Goal: Task Accomplishment & Management: Manage account settings

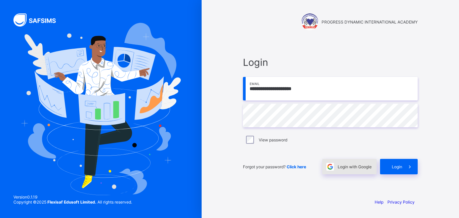
click at [351, 167] on span "Login with Google" at bounding box center [355, 166] width 34 height 5
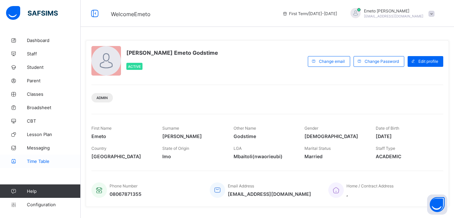
scroll to position [67, 0]
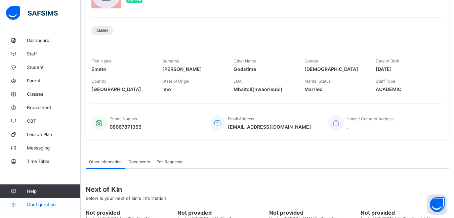
click at [30, 206] on span "Configuration" at bounding box center [53, 204] width 53 height 5
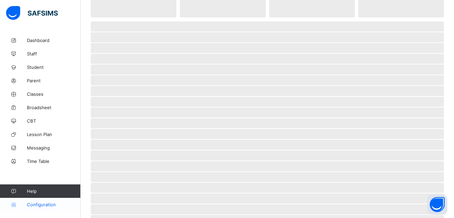
scroll to position [45, 0]
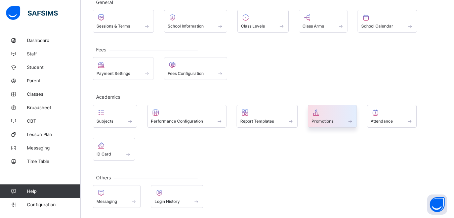
click at [322, 118] on span at bounding box center [333, 118] width 42 height 2
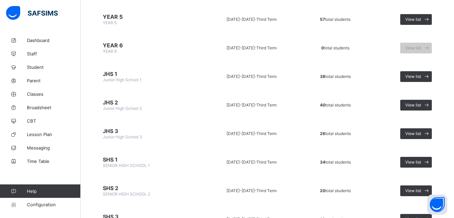
scroll to position [303, 0]
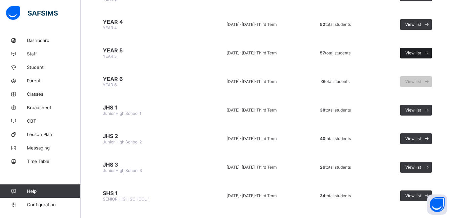
click at [411, 55] on span "View list" at bounding box center [414, 52] width 16 height 5
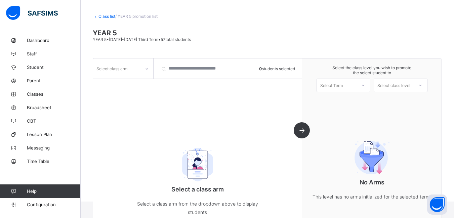
scroll to position [42, 0]
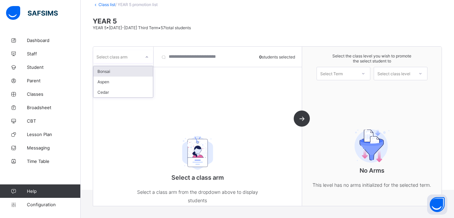
click at [146, 57] on icon at bounding box center [147, 57] width 4 height 7
click at [124, 71] on div "Bonsai" at bounding box center [123, 71] width 60 height 10
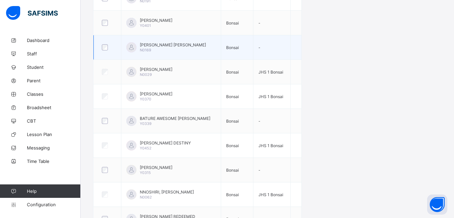
scroll to position [412, 0]
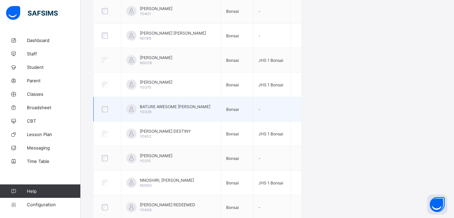
drag, startPoint x: 104, startPoint y: 113, endPoint x: 106, endPoint y: 116, distance: 4.1
click at [106, 116] on td at bounding box center [108, 109] width 28 height 25
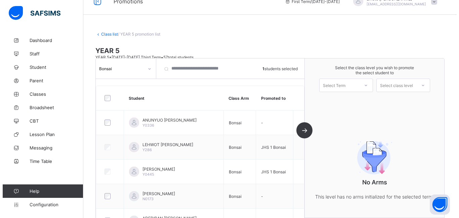
scroll to position [10, 0]
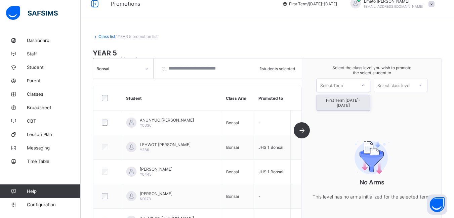
click at [366, 84] on icon at bounding box center [364, 85] width 4 height 7
click at [355, 102] on div "First Term [DATE]-[DATE]" at bounding box center [343, 102] width 53 height 15
click at [423, 86] on icon at bounding box center [421, 85] width 4 height 7
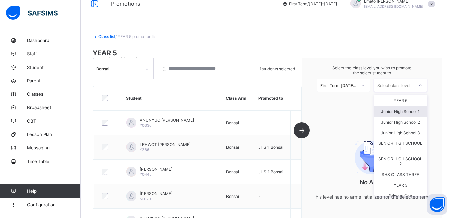
click at [402, 110] on div "Junior High School 1" at bounding box center [400, 111] width 53 height 11
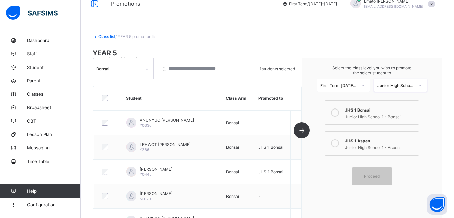
click at [334, 112] on div at bounding box center [335, 112] width 13 height 13
click at [380, 178] on span "Proceed" at bounding box center [372, 176] width 16 height 5
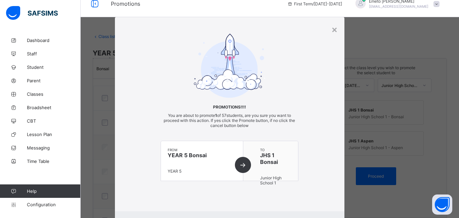
scroll to position [34, 0]
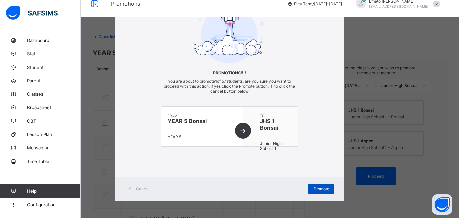
click at [315, 187] on span "Promote" at bounding box center [322, 189] width 16 height 5
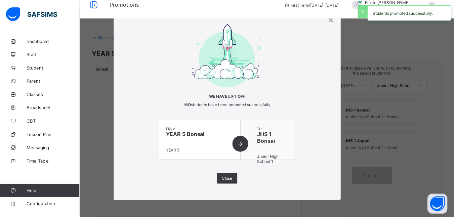
scroll to position [11, 0]
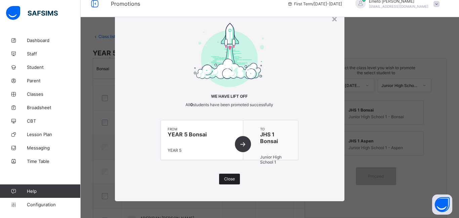
click at [228, 180] on span "Close" at bounding box center [229, 179] width 11 height 5
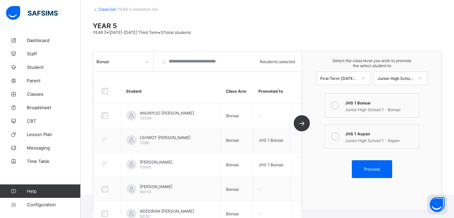
scroll to position [10, 0]
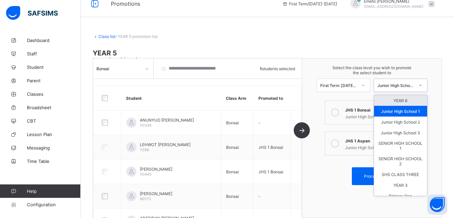
click at [422, 85] on icon at bounding box center [420, 84] width 2 height 1
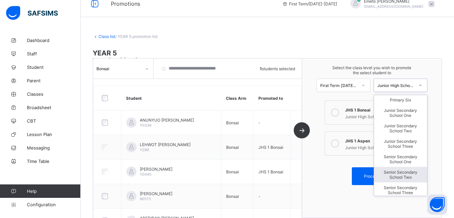
scroll to position [139, 0]
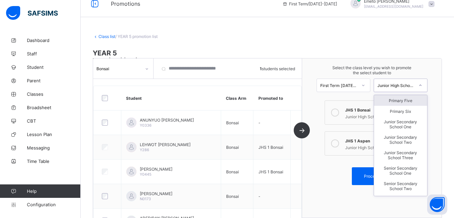
click at [409, 103] on div "Primary Five" at bounding box center [400, 100] width 53 height 11
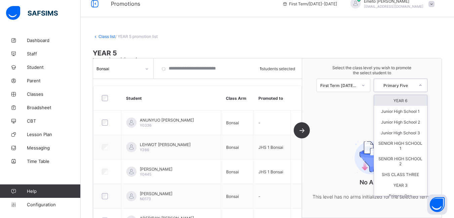
click at [423, 87] on icon at bounding box center [421, 85] width 4 height 7
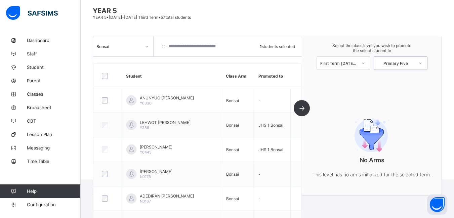
scroll to position [43, 0]
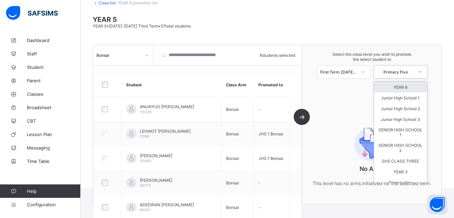
click at [423, 73] on icon at bounding box center [421, 72] width 4 height 7
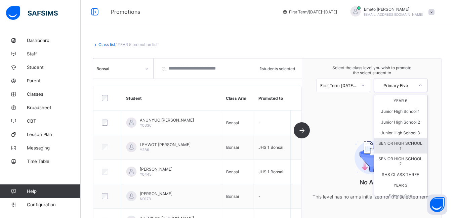
scroll to position [0, 0]
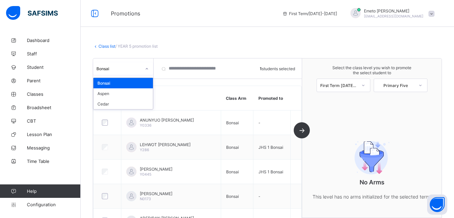
click at [148, 67] on icon at bounding box center [147, 69] width 4 height 7
click at [102, 103] on div "Cedar" at bounding box center [123, 104] width 60 height 10
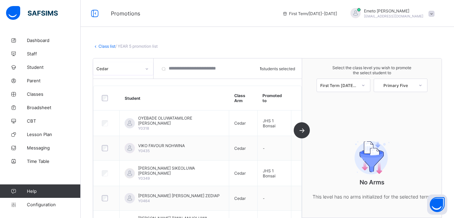
click at [106, 47] on link "Class list" at bounding box center [107, 46] width 17 height 5
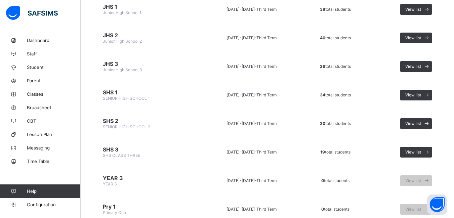
scroll to position [370, 0]
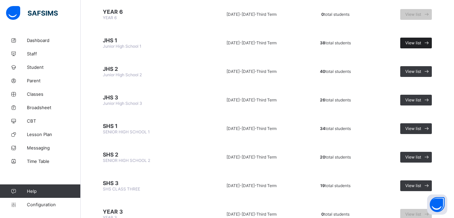
click at [417, 40] on span "View list" at bounding box center [414, 42] width 16 height 5
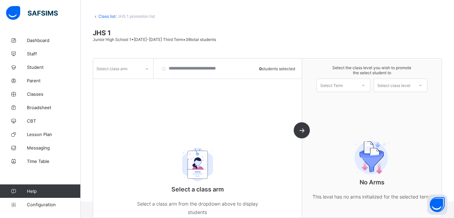
scroll to position [42, 0]
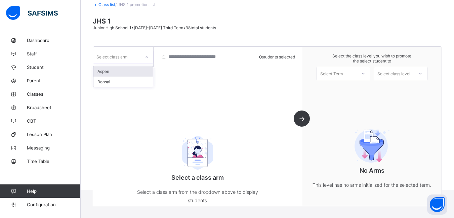
click at [147, 58] on icon at bounding box center [147, 57] width 4 height 7
click at [114, 69] on div "Aspen" at bounding box center [123, 71] width 60 height 10
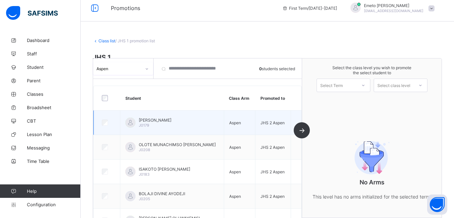
scroll to position [0, 0]
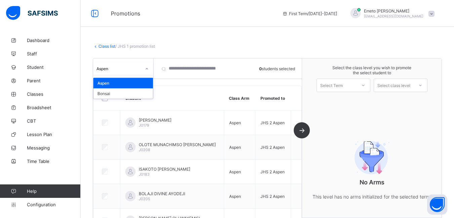
click at [148, 69] on icon at bounding box center [147, 68] width 2 height 1
click at [127, 96] on div "Bonsai" at bounding box center [123, 93] width 60 height 10
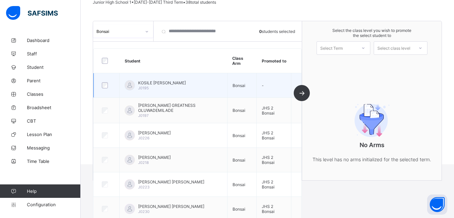
scroll to position [101, 0]
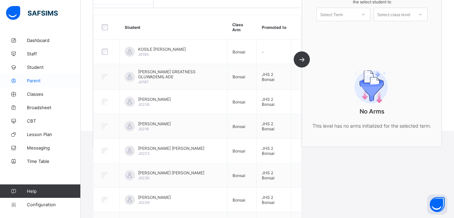
click at [39, 79] on span "Parent" at bounding box center [54, 80] width 54 height 5
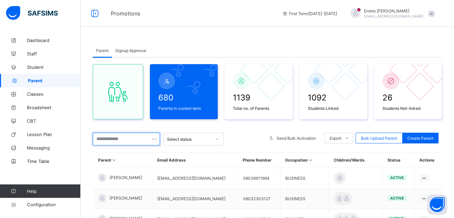
click at [119, 141] on input "text" at bounding box center [126, 139] width 67 height 13
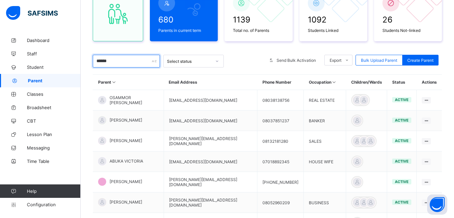
scroll to position [101, 0]
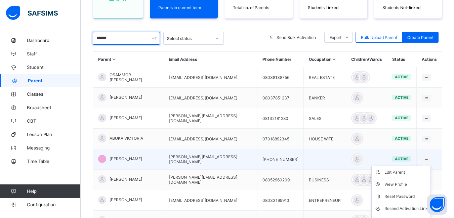
type input "******"
click at [428, 166] on ul "Edit Parent View Profile Reset Password Resend Activation Link Change Email Lin…" at bounding box center [402, 208] width 60 height 85
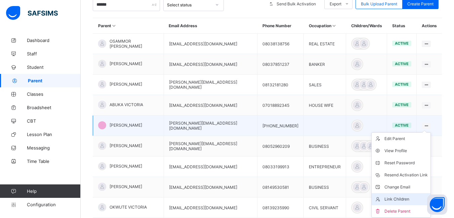
click at [408, 201] on div "Link Children" at bounding box center [406, 199] width 43 height 7
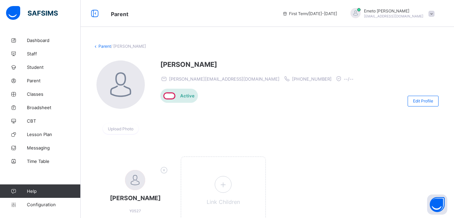
scroll to position [34, 0]
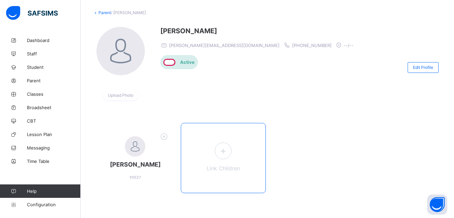
click at [226, 155] on icon at bounding box center [223, 151] width 12 height 10
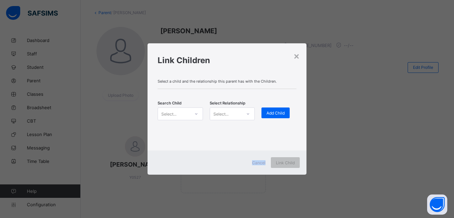
click at [173, 115] on div "Select..." at bounding box center [168, 114] width 15 height 13
click at [175, 115] on div "Select..." at bounding box center [168, 114] width 15 height 13
click at [199, 113] on div at bounding box center [196, 114] width 11 height 11
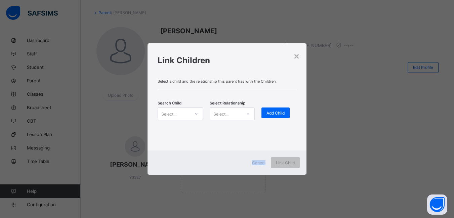
click at [198, 113] on icon at bounding box center [196, 114] width 4 height 7
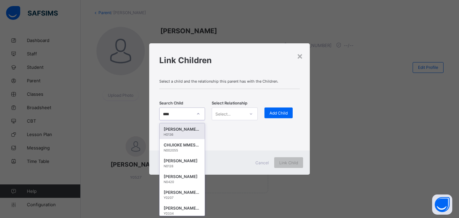
scroll to position [0, 0]
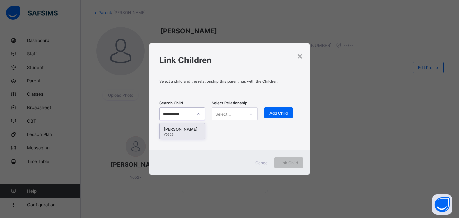
type input "**********"
click at [187, 129] on div "[PERSON_NAME]" at bounding box center [182, 129] width 37 height 7
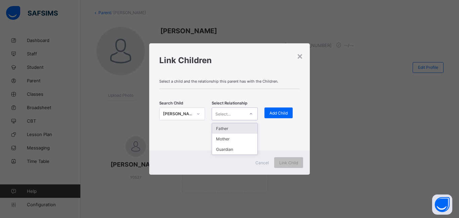
click at [250, 117] on icon at bounding box center [251, 114] width 4 height 7
click at [239, 129] on div "Father" at bounding box center [234, 128] width 45 height 10
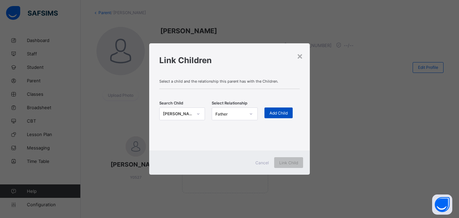
click at [280, 113] on span "Add Child" at bounding box center [279, 113] width 18 height 5
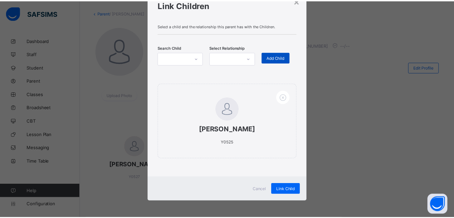
scroll to position [37, 0]
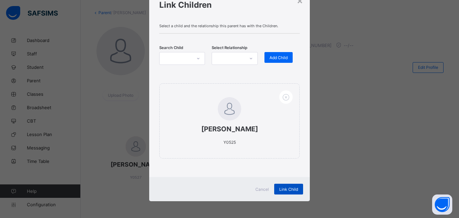
click at [291, 190] on span "Link Child" at bounding box center [288, 189] width 19 height 5
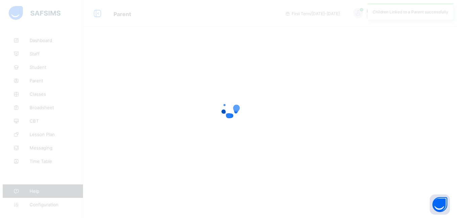
scroll to position [0, 0]
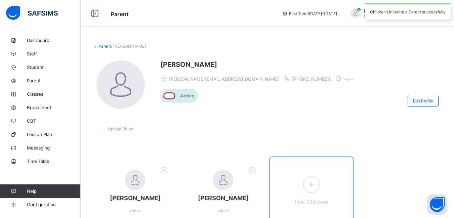
click at [305, 186] on div "Link Children" at bounding box center [311, 192] width 85 height 70
click at [316, 187] on icon at bounding box center [311, 185] width 12 height 10
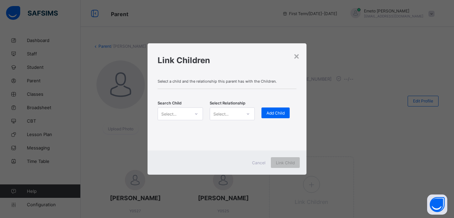
click at [179, 115] on div "Select..." at bounding box center [174, 113] width 32 height 9
click at [179, 113] on div "Select..." at bounding box center [174, 113] width 32 height 9
click at [194, 113] on icon at bounding box center [196, 114] width 4 height 7
click at [196, 113] on icon at bounding box center [196, 114] width 4 height 7
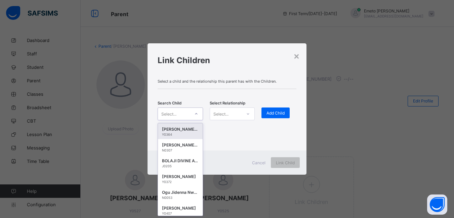
click at [195, 116] on icon at bounding box center [196, 114] width 4 height 7
click at [195, 115] on icon at bounding box center [196, 114] width 4 height 7
click at [195, 112] on icon at bounding box center [196, 114] width 4 height 7
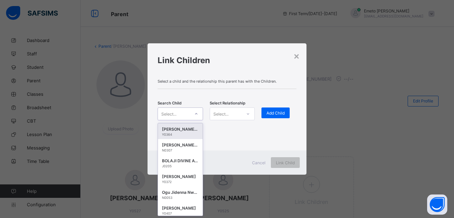
click at [195, 112] on icon at bounding box center [196, 114] width 4 height 7
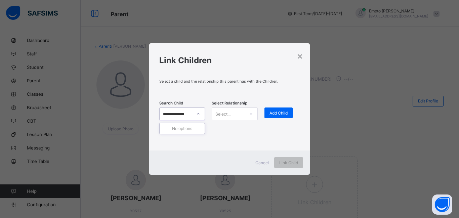
type input "**********"
click at [253, 113] on icon at bounding box center [251, 114] width 4 height 7
click at [233, 128] on div "Father" at bounding box center [234, 128] width 45 height 10
click at [199, 114] on icon at bounding box center [198, 114] width 4 height 7
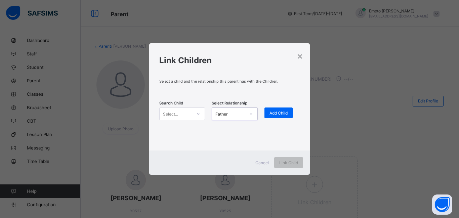
click at [199, 114] on icon at bounding box center [198, 114] width 4 height 7
click at [176, 116] on div "Select..." at bounding box center [170, 114] width 15 height 13
click at [176, 115] on div "Select..." at bounding box center [170, 114] width 15 height 13
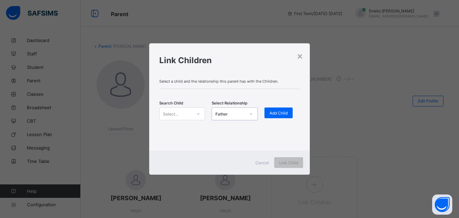
click at [199, 115] on icon at bounding box center [198, 114] width 4 height 7
click at [199, 114] on icon at bounding box center [198, 114] width 4 height 7
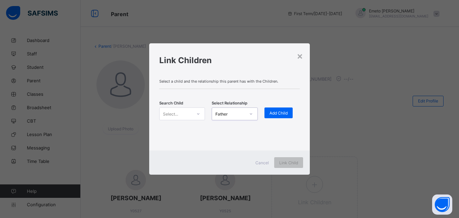
click at [199, 114] on icon at bounding box center [198, 113] width 2 height 1
click at [199, 114] on icon at bounding box center [198, 114] width 4 height 7
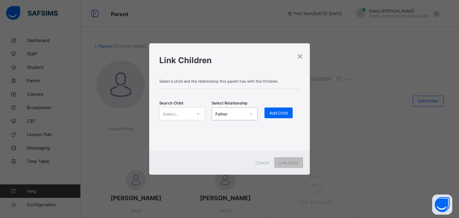
click at [199, 114] on icon at bounding box center [198, 114] width 4 height 7
type input "**********"
click at [186, 128] on div "[PERSON_NAME] UGBEDEOJO" at bounding box center [182, 129] width 37 height 7
click at [275, 112] on span "Add Child" at bounding box center [279, 113] width 18 height 5
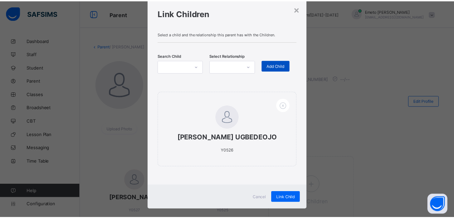
scroll to position [29, 0]
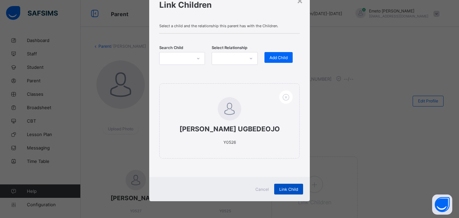
click at [287, 190] on span "Link Child" at bounding box center [288, 189] width 19 height 5
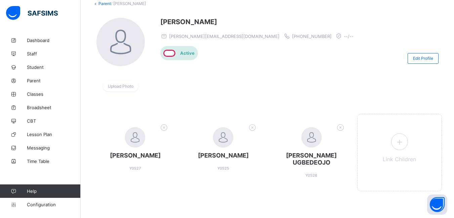
scroll to position [43, 0]
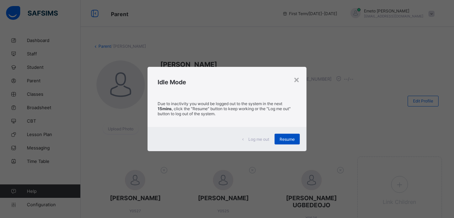
click at [287, 140] on span "Resume" at bounding box center [287, 139] width 15 height 5
click at [289, 141] on span "Resume" at bounding box center [287, 139] width 15 height 5
click at [284, 138] on span "Resume" at bounding box center [287, 139] width 15 height 5
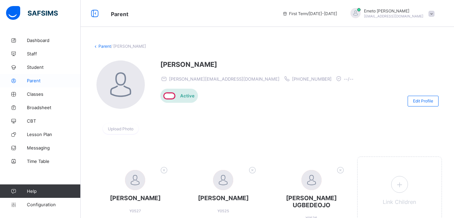
click at [32, 81] on span "Parent" at bounding box center [54, 80] width 54 height 5
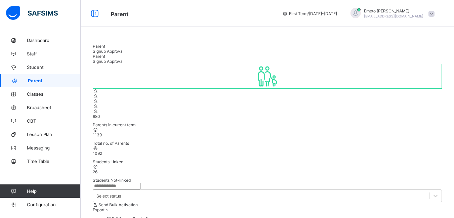
click at [117, 183] on input "text" at bounding box center [117, 186] width 48 height 7
type input "******"
click at [124, 50] on span "Signup Approval" at bounding box center [108, 51] width 31 height 5
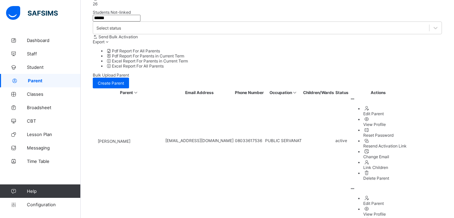
scroll to position [135, 0]
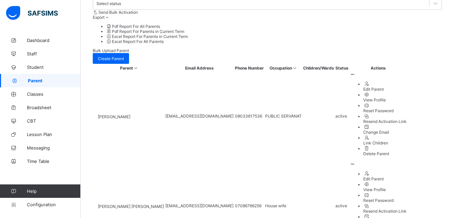
scroll to position [235, 0]
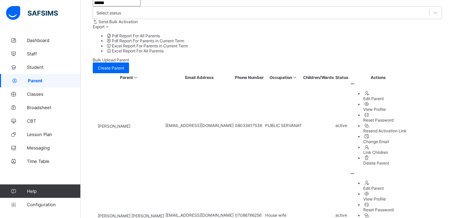
scroll to position [42, 0]
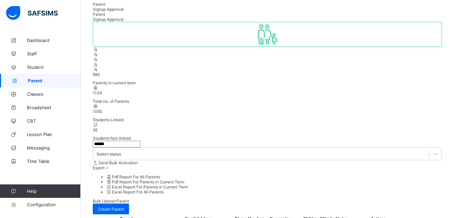
click at [103, 6] on span "Parent" at bounding box center [99, 4] width 12 height 5
click at [111, 141] on input "******" at bounding box center [117, 144] width 48 height 7
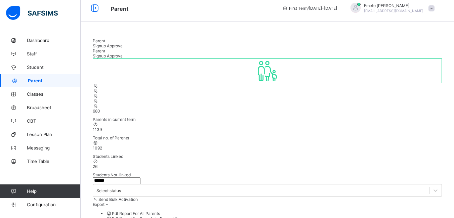
scroll to position [0, 0]
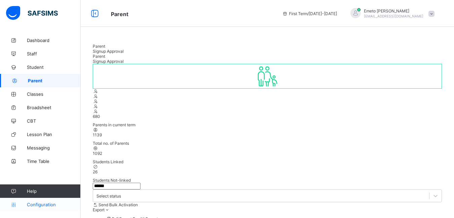
click at [38, 205] on span "Configuration" at bounding box center [53, 204] width 53 height 5
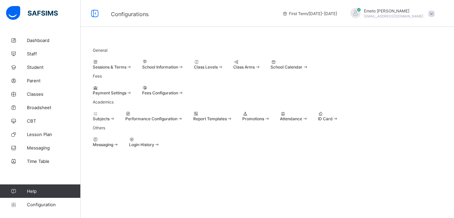
scroll to position [45, 0]
click at [35, 79] on span "Parent" at bounding box center [54, 80] width 54 height 5
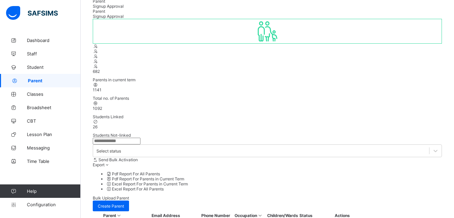
click at [138, 157] on span "Send Bulk Activation" at bounding box center [118, 159] width 39 height 5
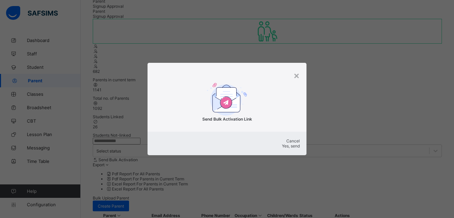
click at [272, 149] on div "Yes, send" at bounding box center [227, 146] width 146 height 5
click at [299, 72] on div "×" at bounding box center [297, 75] width 6 height 11
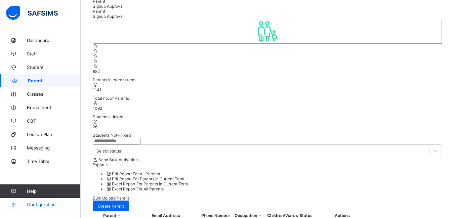
click at [38, 206] on span "Configuration" at bounding box center [53, 204] width 53 height 5
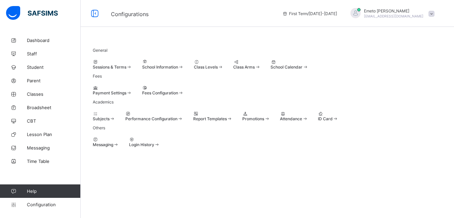
click at [264, 120] on span "Promotions" at bounding box center [253, 118] width 22 height 5
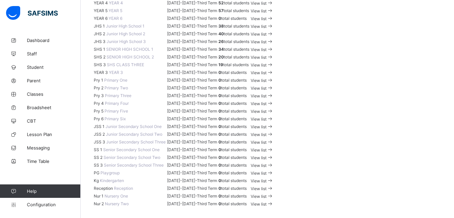
scroll to position [336, 0]
click at [267, 29] on span "View list" at bounding box center [259, 26] width 16 height 5
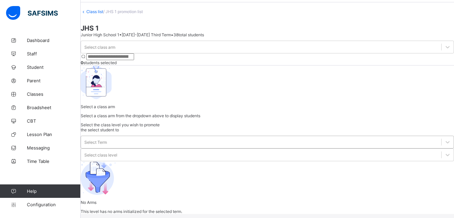
scroll to position [42, 0]
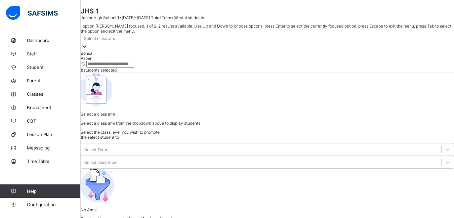
click at [88, 51] on div at bounding box center [84, 47] width 7 height 8
click at [115, 56] on div "Bonsai" at bounding box center [268, 53] width 374 height 5
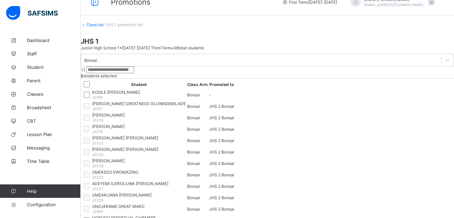
scroll to position [11, 0]
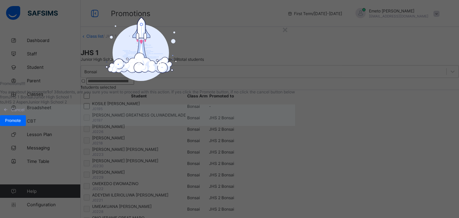
scroll to position [34, 0]
click at [21, 123] on span "Promote" at bounding box center [13, 120] width 16 height 5
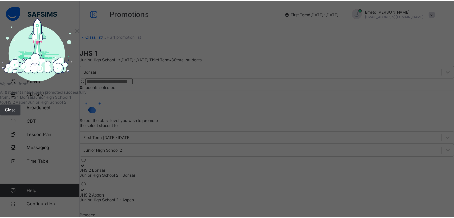
scroll to position [11, 0]
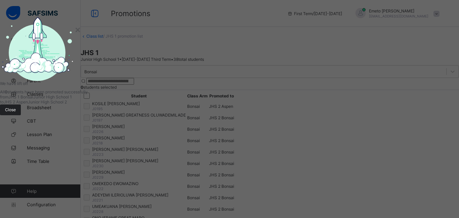
click at [21, 115] on div "Close" at bounding box center [10, 110] width 21 height 11
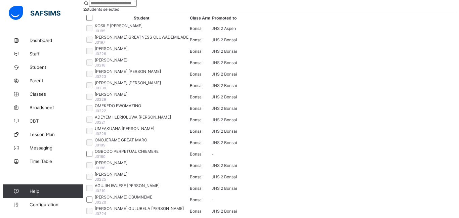
scroll to position [0, 0]
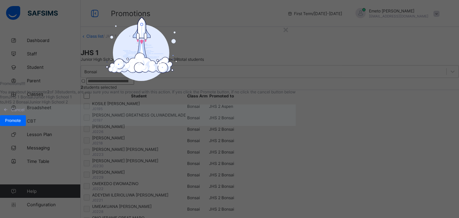
scroll to position [34, 0]
click at [21, 123] on span "Promote" at bounding box center [13, 120] width 16 height 5
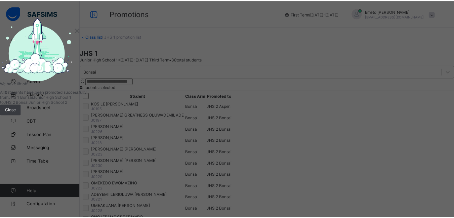
scroll to position [0, 0]
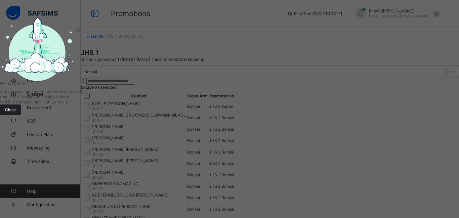
click at [21, 115] on div "Close" at bounding box center [10, 110] width 21 height 11
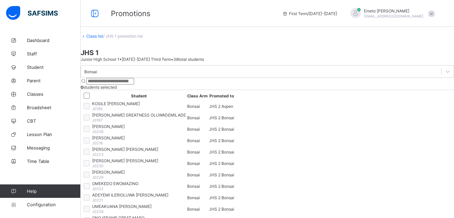
click at [103, 39] on link "Class list" at bounding box center [94, 36] width 17 height 5
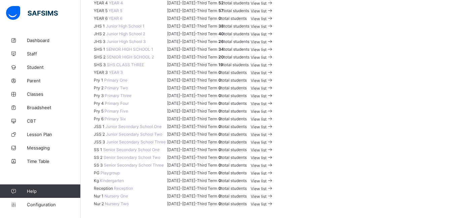
scroll to position [336, 0]
click at [267, 52] on span "View list" at bounding box center [259, 49] width 16 height 5
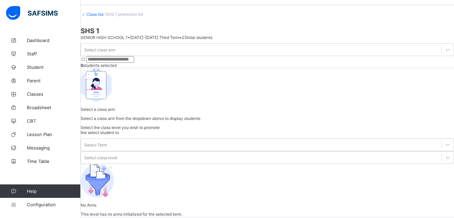
scroll to position [42, 0]
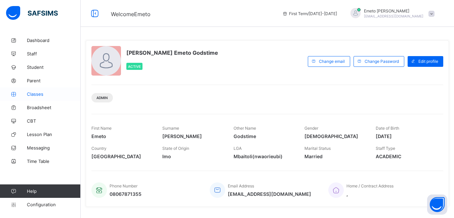
click at [35, 94] on span "Classes" at bounding box center [54, 93] width 54 height 5
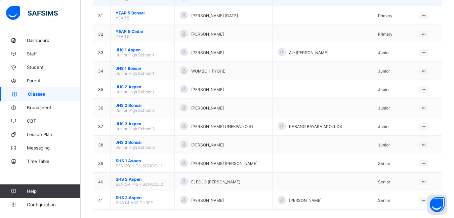
scroll to position [636, 0]
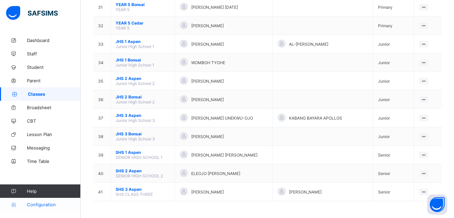
click at [44, 205] on span "Configuration" at bounding box center [53, 204] width 53 height 5
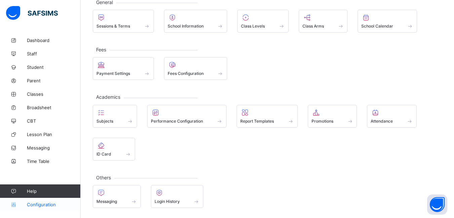
scroll to position [45, 0]
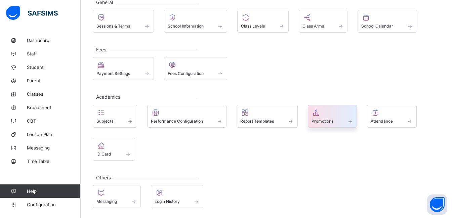
click at [343, 120] on div "Promotions" at bounding box center [333, 121] width 42 height 6
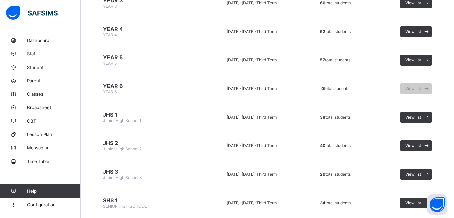
scroll to position [303, 0]
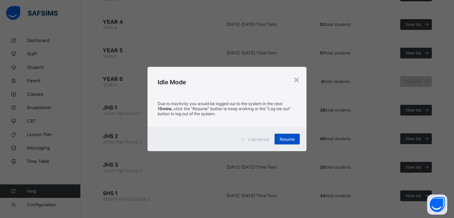
click at [290, 142] on div "Resume" at bounding box center [287, 139] width 25 height 11
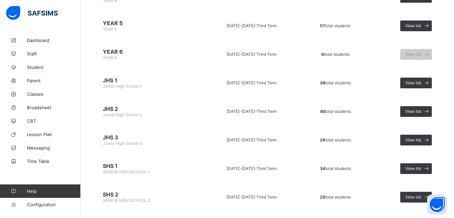
scroll to position [404, 0]
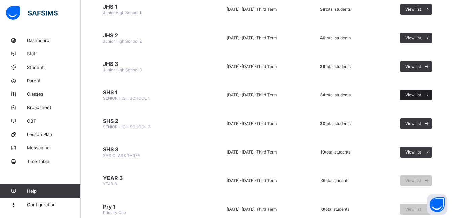
click at [418, 93] on span "View list" at bounding box center [414, 94] width 16 height 5
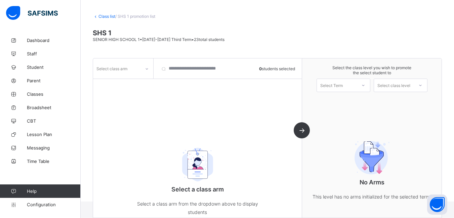
scroll to position [42, 0]
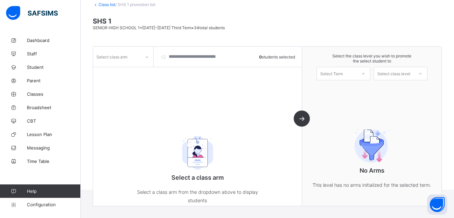
click at [147, 58] on icon at bounding box center [147, 57] width 4 height 7
click at [119, 74] on div "Aspen" at bounding box center [123, 71] width 60 height 10
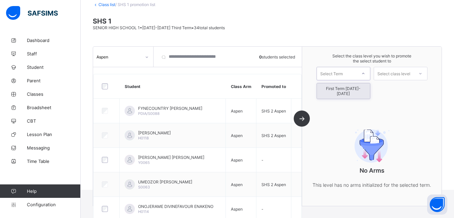
click at [366, 73] on icon at bounding box center [364, 73] width 4 height 7
click at [364, 88] on div "First Term [DATE]-[DATE]" at bounding box center [343, 90] width 53 height 15
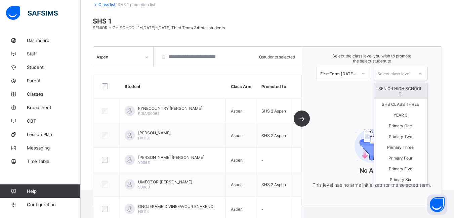
click at [423, 74] on icon at bounding box center [421, 73] width 4 height 7
click at [414, 89] on div "SENIOR HIGH SCHOOL 2" at bounding box center [400, 90] width 53 height 15
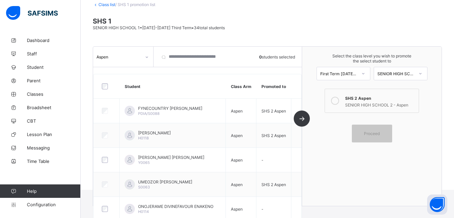
click at [338, 102] on icon at bounding box center [335, 101] width 8 height 8
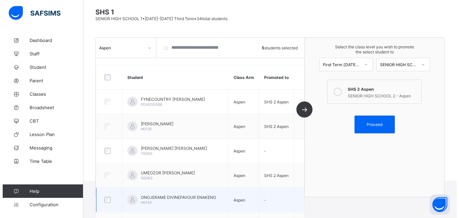
scroll to position [84, 0]
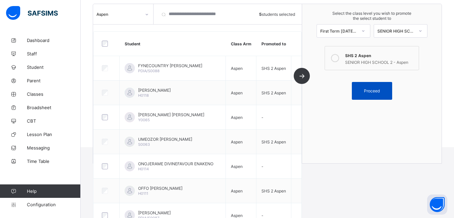
click at [378, 89] on span "Proceed" at bounding box center [372, 90] width 16 height 5
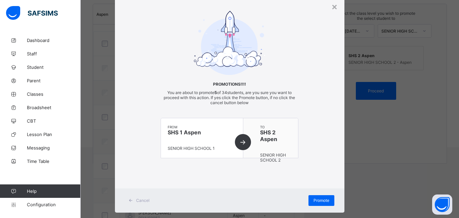
scroll to position [34, 0]
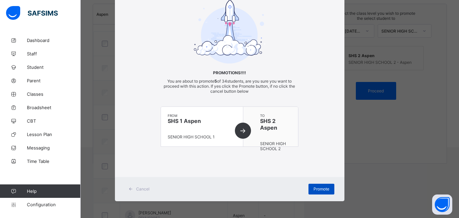
click at [320, 190] on span "Promote" at bounding box center [322, 189] width 16 height 5
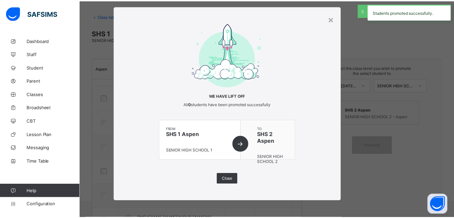
scroll to position [84, 0]
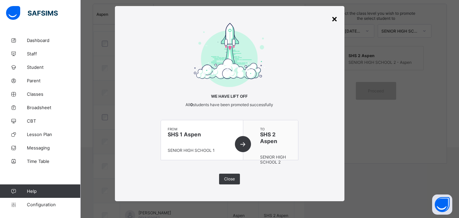
click at [332, 20] on div "×" at bounding box center [335, 18] width 6 height 11
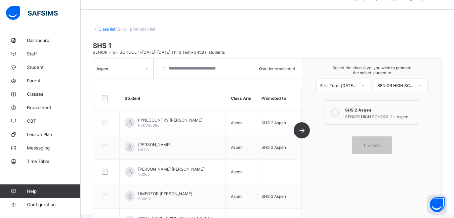
scroll to position [0, 0]
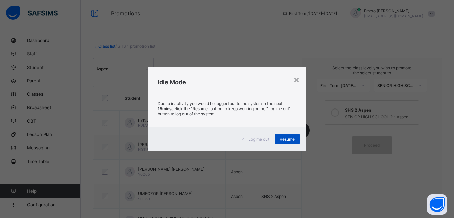
click at [292, 137] on span "Resume" at bounding box center [287, 139] width 15 height 5
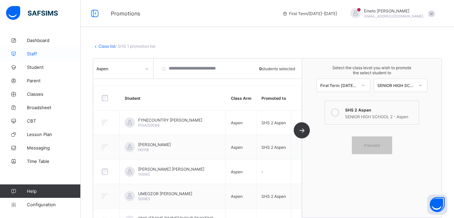
click at [30, 54] on span "Staff" at bounding box center [54, 53] width 54 height 5
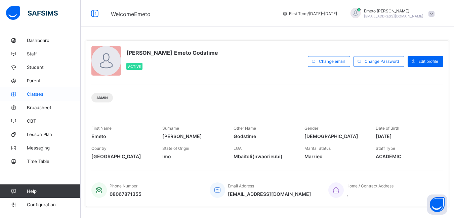
click at [39, 92] on span "Classes" at bounding box center [54, 93] width 54 height 5
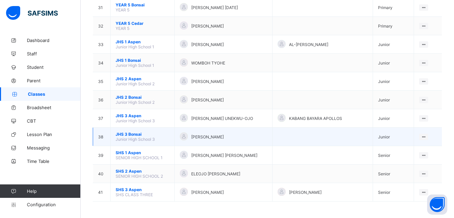
scroll to position [636, 0]
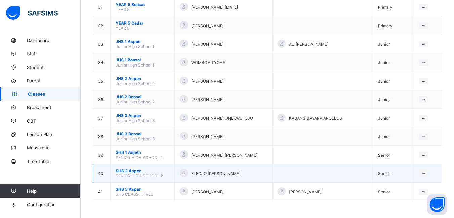
click at [128, 171] on span "SHS 2 Aspen" at bounding box center [143, 170] width 54 height 5
